Goal: Find specific page/section: Find specific page/section

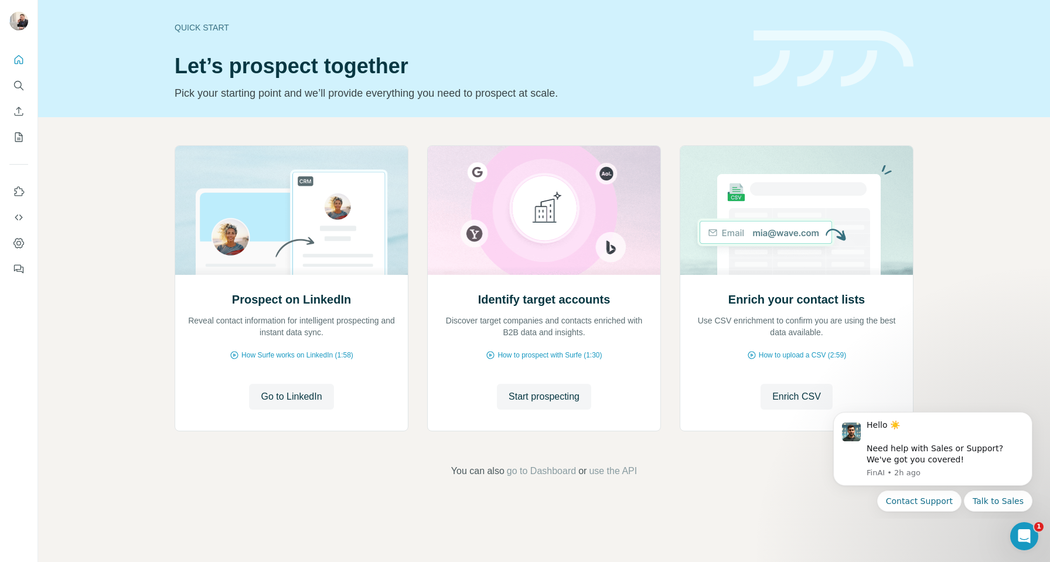
click at [25, 84] on button "Search" at bounding box center [18, 85] width 19 height 21
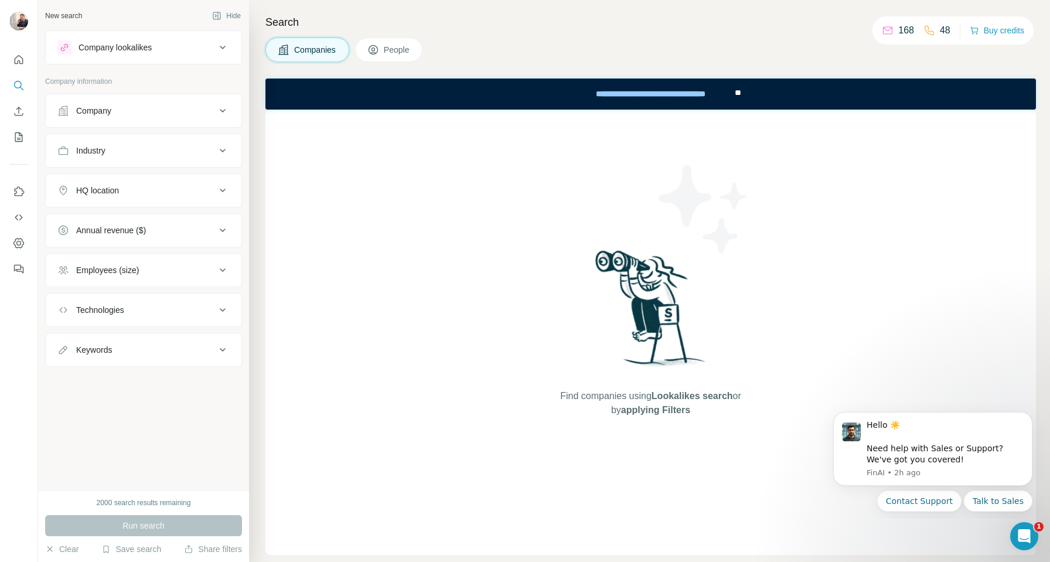
click at [157, 264] on div "Employees (size)" at bounding box center [136, 270] width 158 height 12
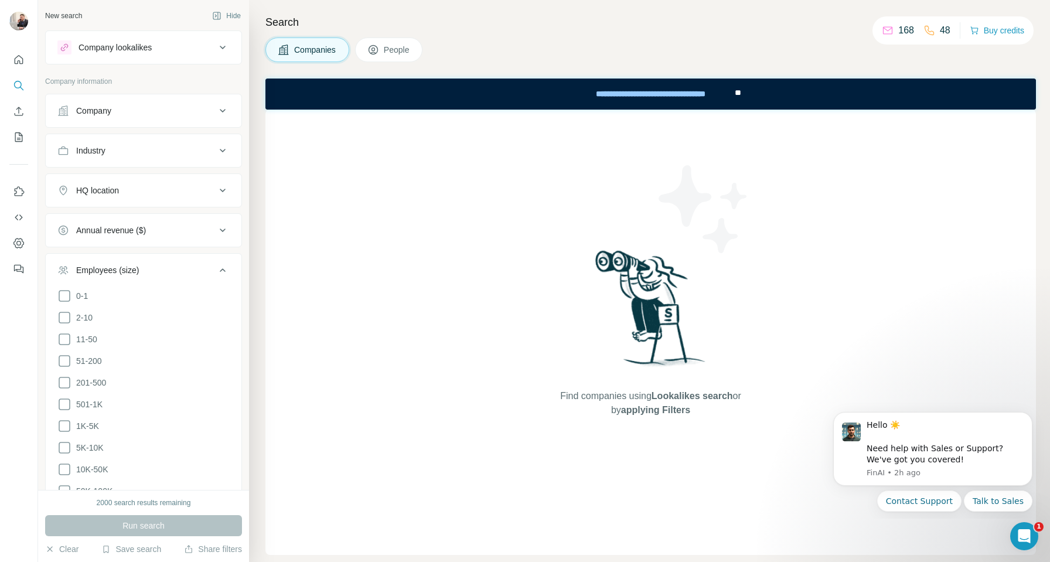
click at [157, 264] on div "Employees (size)" at bounding box center [136, 270] width 158 height 12
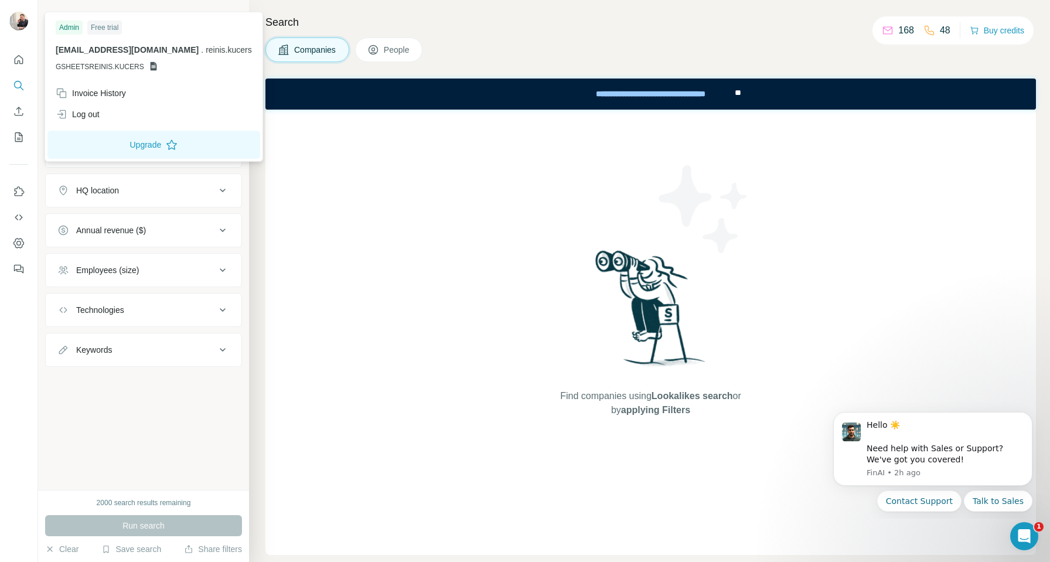
click at [16, 21] on img at bounding box center [18, 21] width 19 height 19
click at [23, 243] on icon "Dashboard" at bounding box center [18, 243] width 11 height 10
